Goal: Task Accomplishment & Management: Manage account settings

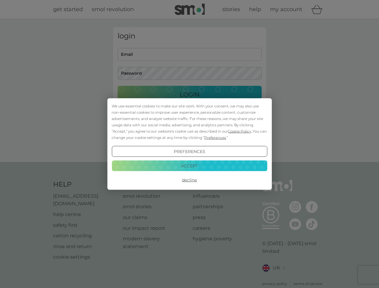
click at [240, 131] on span "Cookie Policy" at bounding box center [239, 131] width 23 height 5
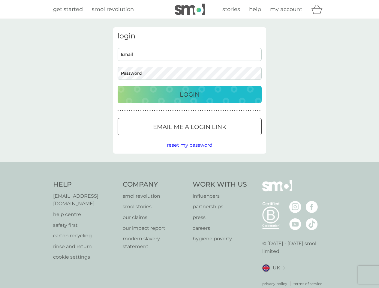
click at [215, 137] on div "login Email Password Login ● ● ● ● ● ● ● ● ● ● ● ● ● ● ● ● ● ● ● ● ● ● ● ● ● ● …" at bounding box center [189, 90] width 153 height 126
click at [189, 152] on div "login Email Password Login ● ● ● ● ● ● ● ● ● ● ● ● ● ● ● ● ● ● ● ● ● ● ● ● ● ● …" at bounding box center [189, 90] width 153 height 126
click at [189, 180] on div "Help [EMAIL_ADDRESS][DOMAIN_NAME] help centre safety first carton recycling rin…" at bounding box center [189, 233] width 273 height 107
click at [189, 166] on div "Help [EMAIL_ADDRESS][DOMAIN_NAME] help centre safety first carton recycling rin…" at bounding box center [189, 233] width 379 height 143
